Goal: Navigation & Orientation: Find specific page/section

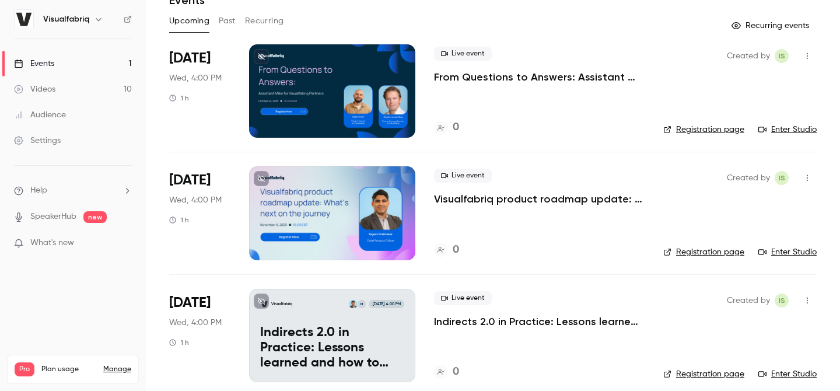
scroll to position [46, 0]
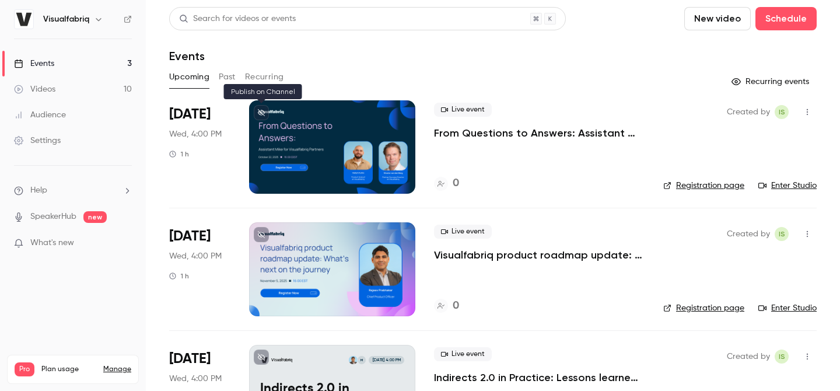
click at [260, 110] on icon at bounding box center [261, 112] width 7 height 7
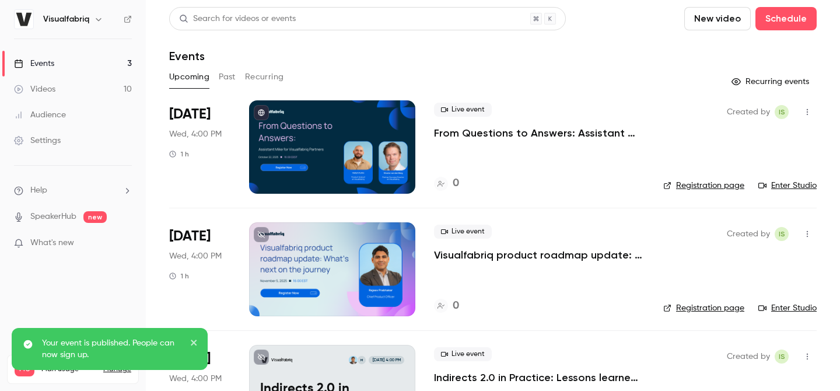
click at [267, 237] on button at bounding box center [261, 234] width 15 height 15
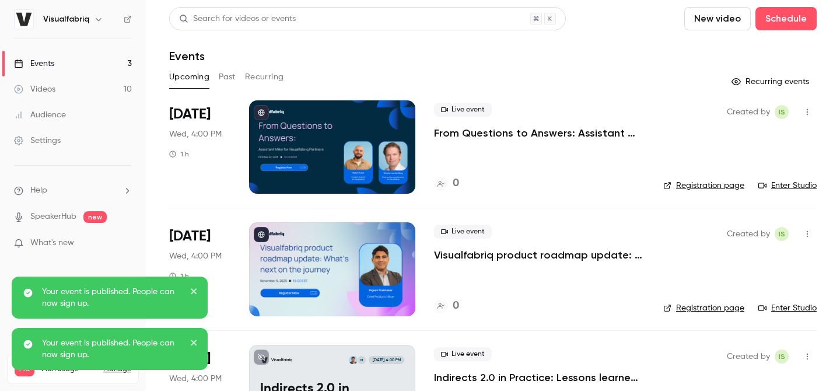
scroll to position [68, 0]
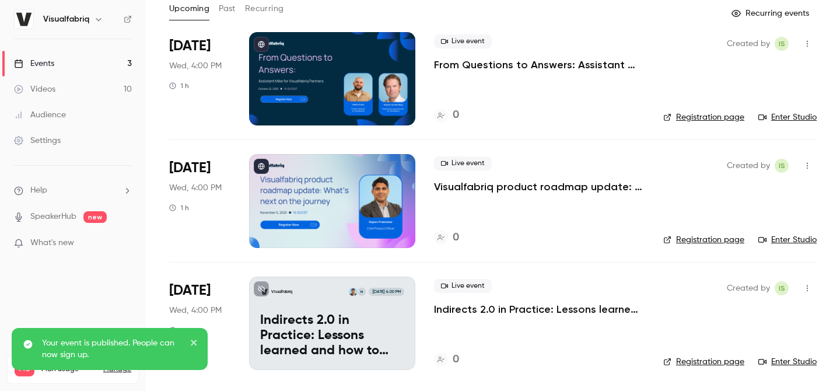
click at [264, 44] on icon at bounding box center [262, 44] width 6 height 6
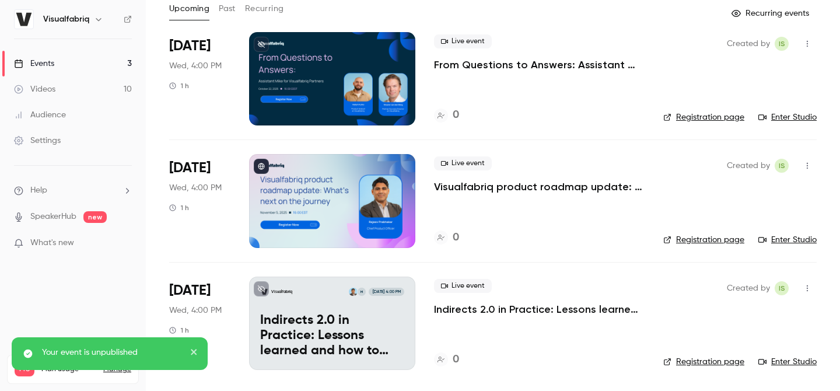
click at [263, 160] on button at bounding box center [261, 166] width 15 height 15
